Goal: Task Accomplishment & Management: Manage account settings

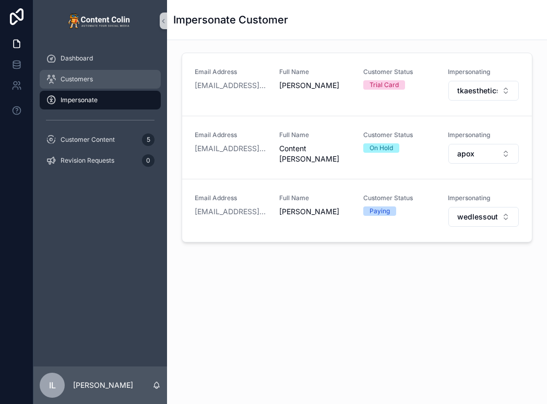
click at [109, 79] on div "Customers" at bounding box center [100, 79] width 109 height 17
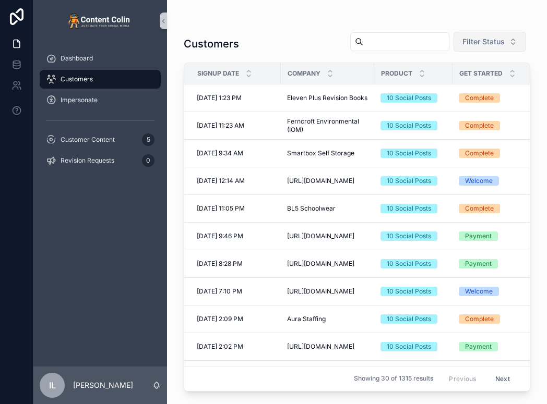
click at [481, 45] on span "Filter Status" at bounding box center [483, 42] width 42 height 10
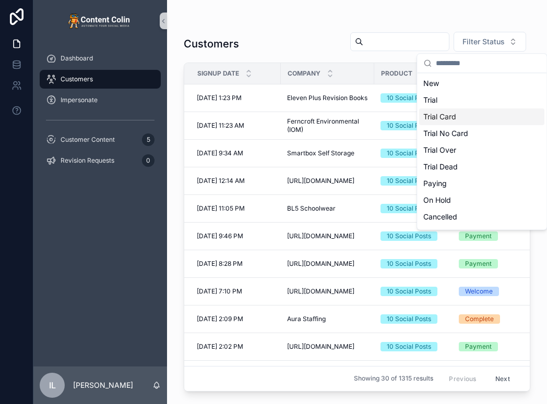
click at [442, 109] on div "Trial Card" at bounding box center [481, 117] width 125 height 17
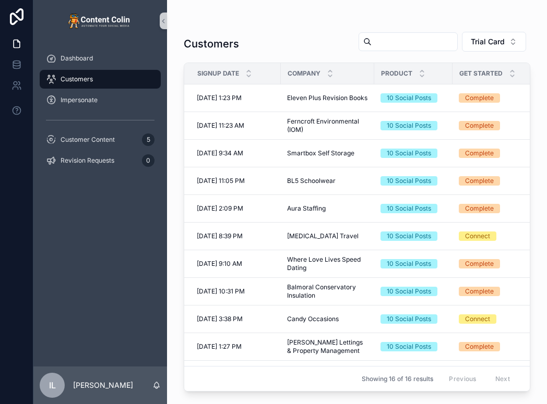
scroll to position [165, 0]
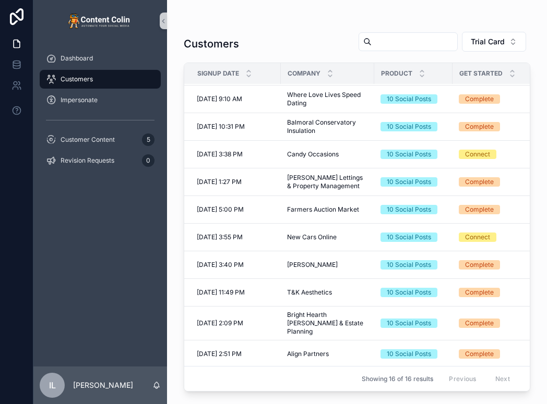
click at [56, 68] on div "Dashboard" at bounding box center [100, 58] width 134 height 21
click at [56, 61] on div "Dashboard" at bounding box center [100, 58] width 109 height 17
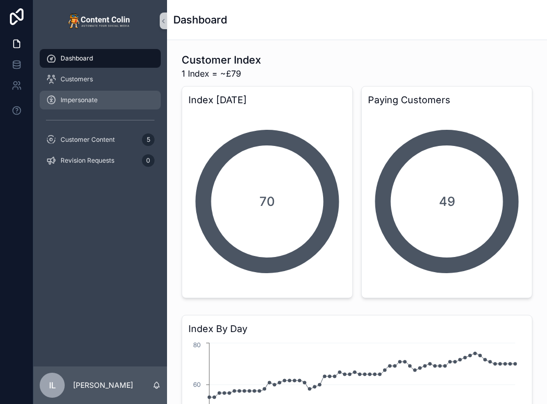
click at [113, 104] on div "Impersonate" at bounding box center [100, 100] width 109 height 17
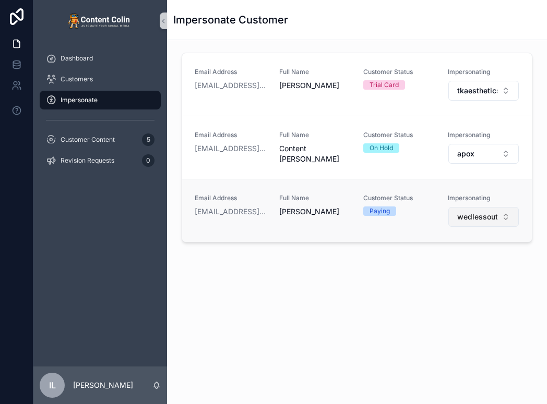
click at [465, 220] on span "wedlessoutlets" at bounding box center [477, 217] width 41 height 10
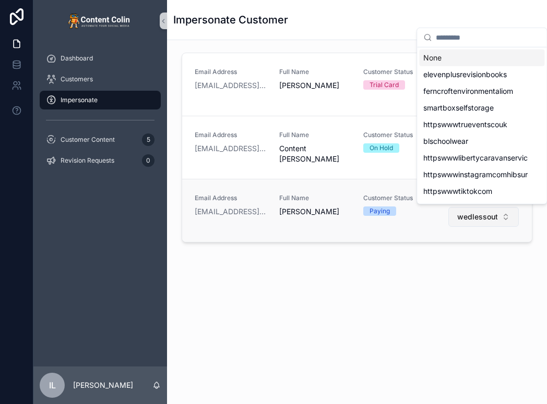
type input "*"
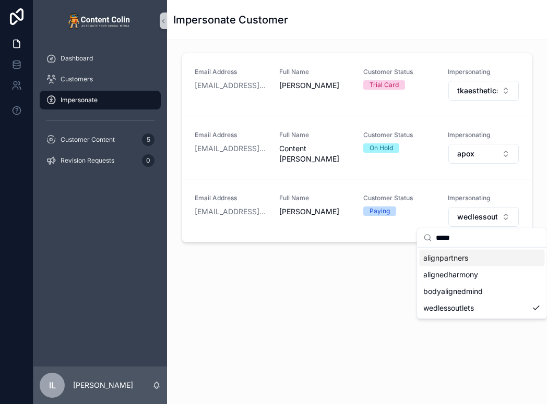
type input "*****"
click at [439, 258] on span "alignpartners" at bounding box center [445, 258] width 45 height 10
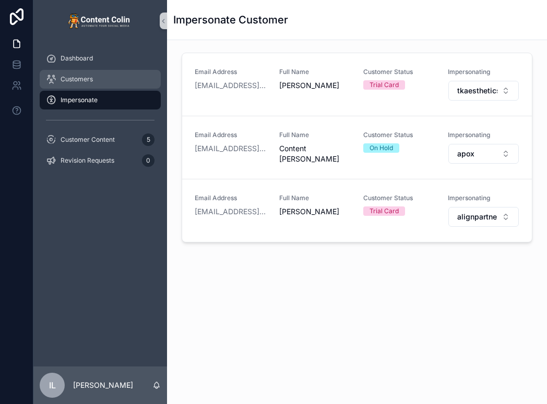
click at [87, 73] on div "Customers" at bounding box center [100, 79] width 109 height 17
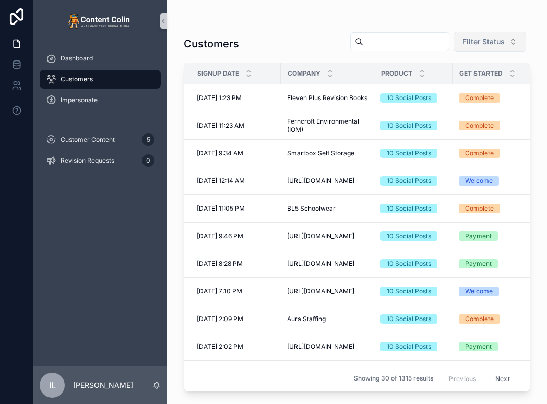
click at [473, 41] on span "Filter Status" at bounding box center [483, 42] width 42 height 10
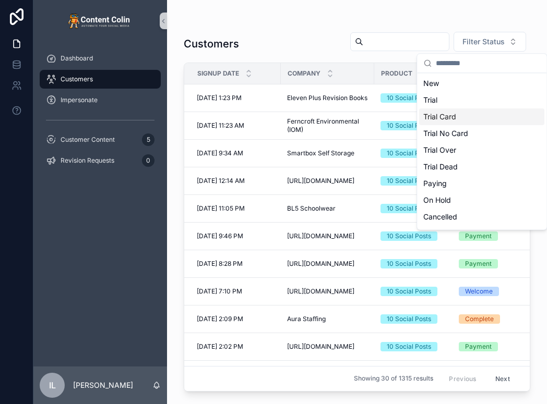
click at [439, 121] on div "Trial Card" at bounding box center [481, 117] width 125 height 17
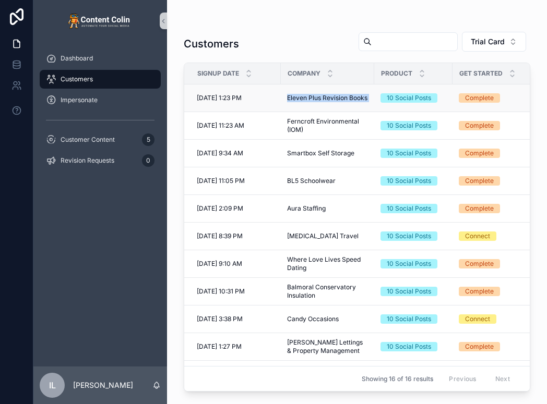
drag, startPoint x: 286, startPoint y: 97, endPoint x: 374, endPoint y: 97, distance: 87.7
click at [374, 97] on tr "[DATE] 1:23 PM [DATE] 1:23 PM Eleven Plus Revision Books Eleven Plus Revision B…" at bounding box center [440, 99] width 512 height 28
